Goal: Task Accomplishment & Management: Complete application form

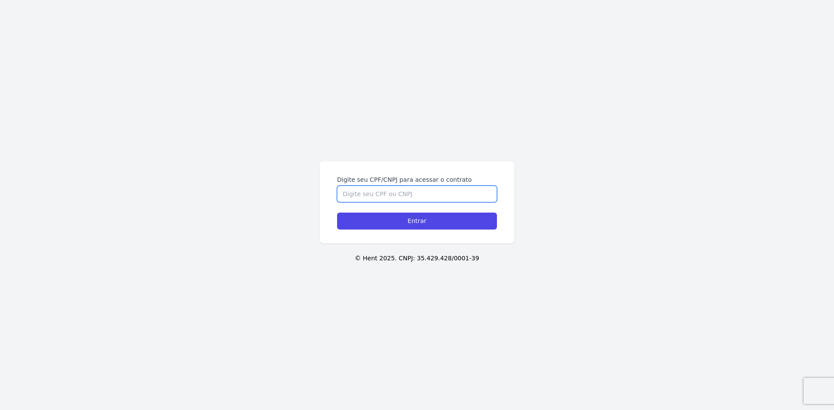
click at [407, 192] on input "Digite seu CPF/CNPJ para acessar o contrato" at bounding box center [417, 194] width 160 height 16
type input "35993504854"
click at [337, 213] on input "Entrar" at bounding box center [417, 221] width 160 height 17
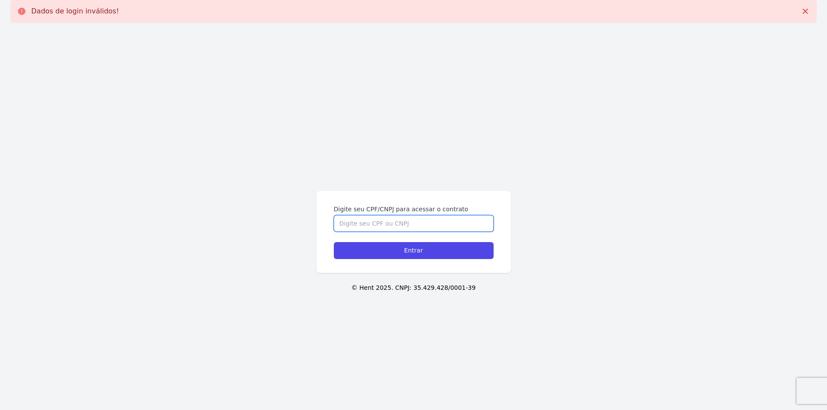
click at [396, 222] on input "Digite seu CPF/CNPJ para acessar o contrato" at bounding box center [414, 223] width 160 height 16
type input "35993504854"
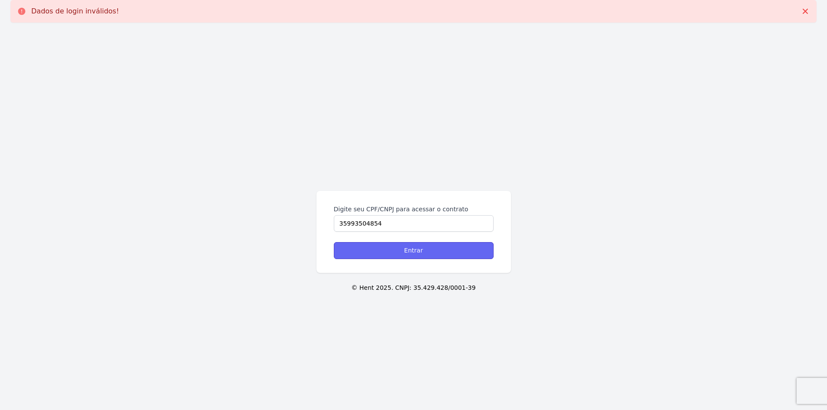
click at [446, 245] on input "Entrar" at bounding box center [414, 250] width 160 height 17
